Goal: Information Seeking & Learning: Compare options

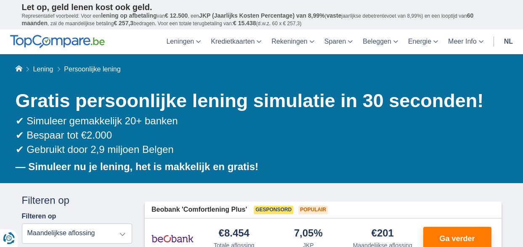
drag, startPoint x: 0, startPoint y: 0, endPoint x: 151, endPoint y: 130, distance: 199.0
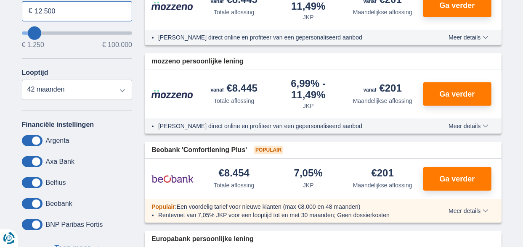
scroll to position [280, 0]
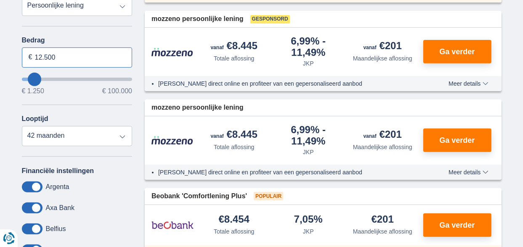
type input "12.500"
type input "12250"
select select "60"
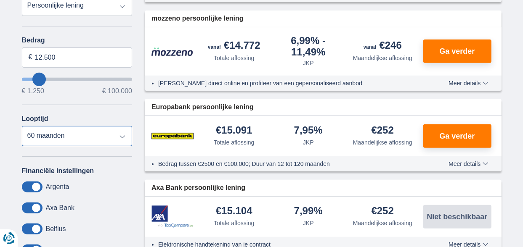
click at [22, 126] on select "12 maanden 18 maanden 24 maanden 30 maanden 36 maanden 42 maanden 48 maanden 60…" at bounding box center [77, 136] width 111 height 20
click at [58, 54] on input "12.500" at bounding box center [77, 58] width 111 height 20
type input "11.000"
type input "11250"
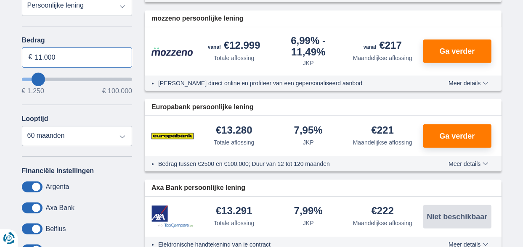
click at [57, 57] on input "11.000" at bounding box center [77, 58] width 111 height 20
type input "11.500"
type input "11250"
click at [58, 56] on input "11.500" at bounding box center [77, 58] width 111 height 20
type input "12.000"
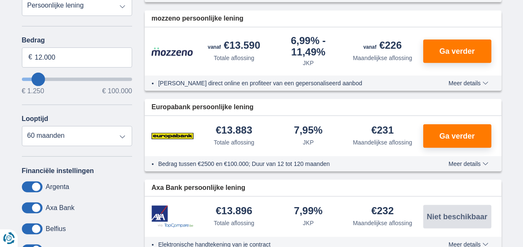
type input "12250"
click at [64, 52] on input "12.000" at bounding box center [77, 58] width 111 height 20
type input "12.500"
type input "12250"
click at [61, 53] on input "12.500" at bounding box center [77, 58] width 111 height 20
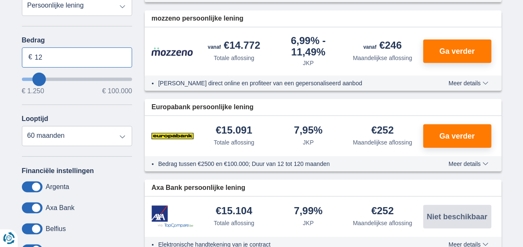
type input "1"
type input "11.000"
type input "11250"
